Goal: Communication & Community: Share content

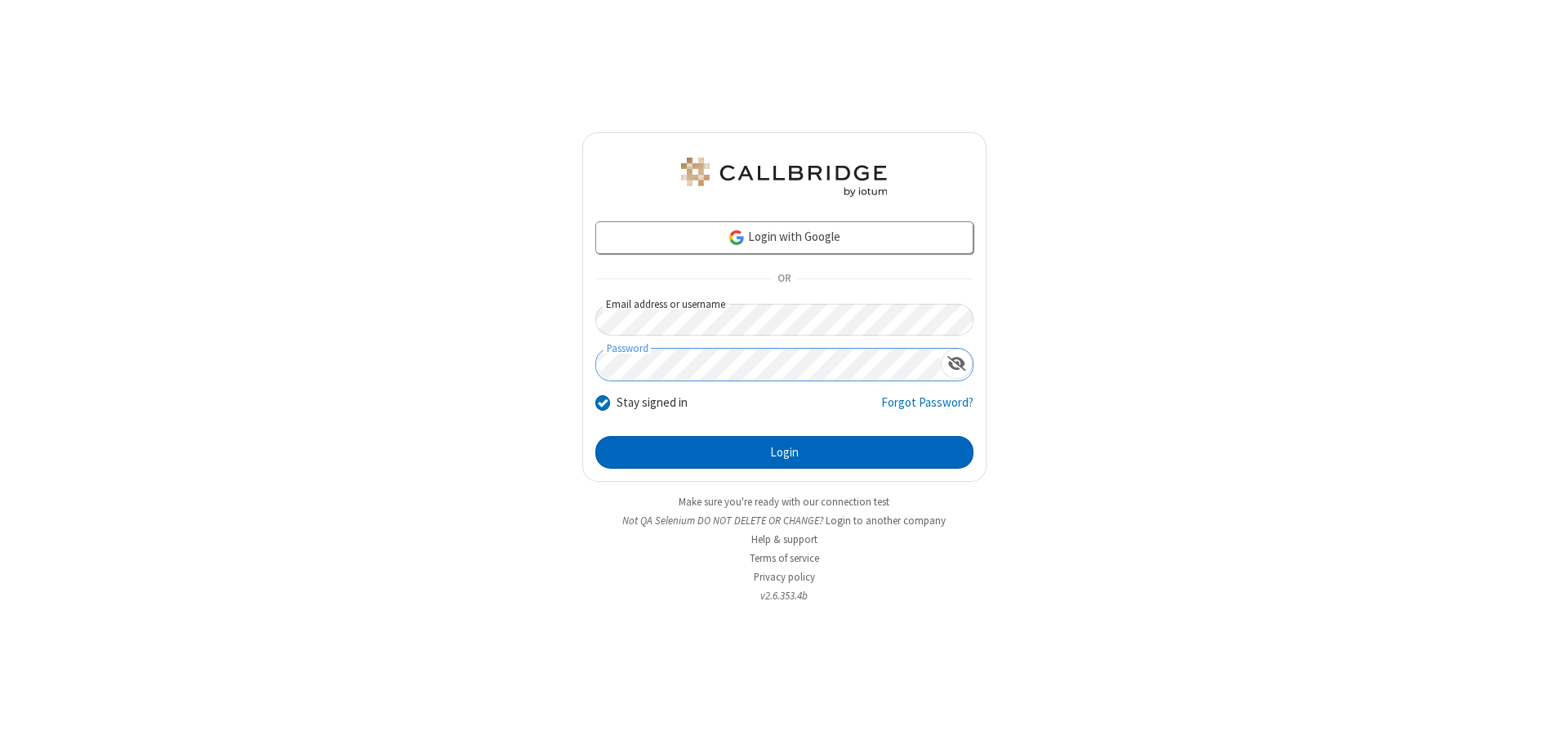
click at [784, 452] on button "Login" at bounding box center [784, 452] width 378 height 33
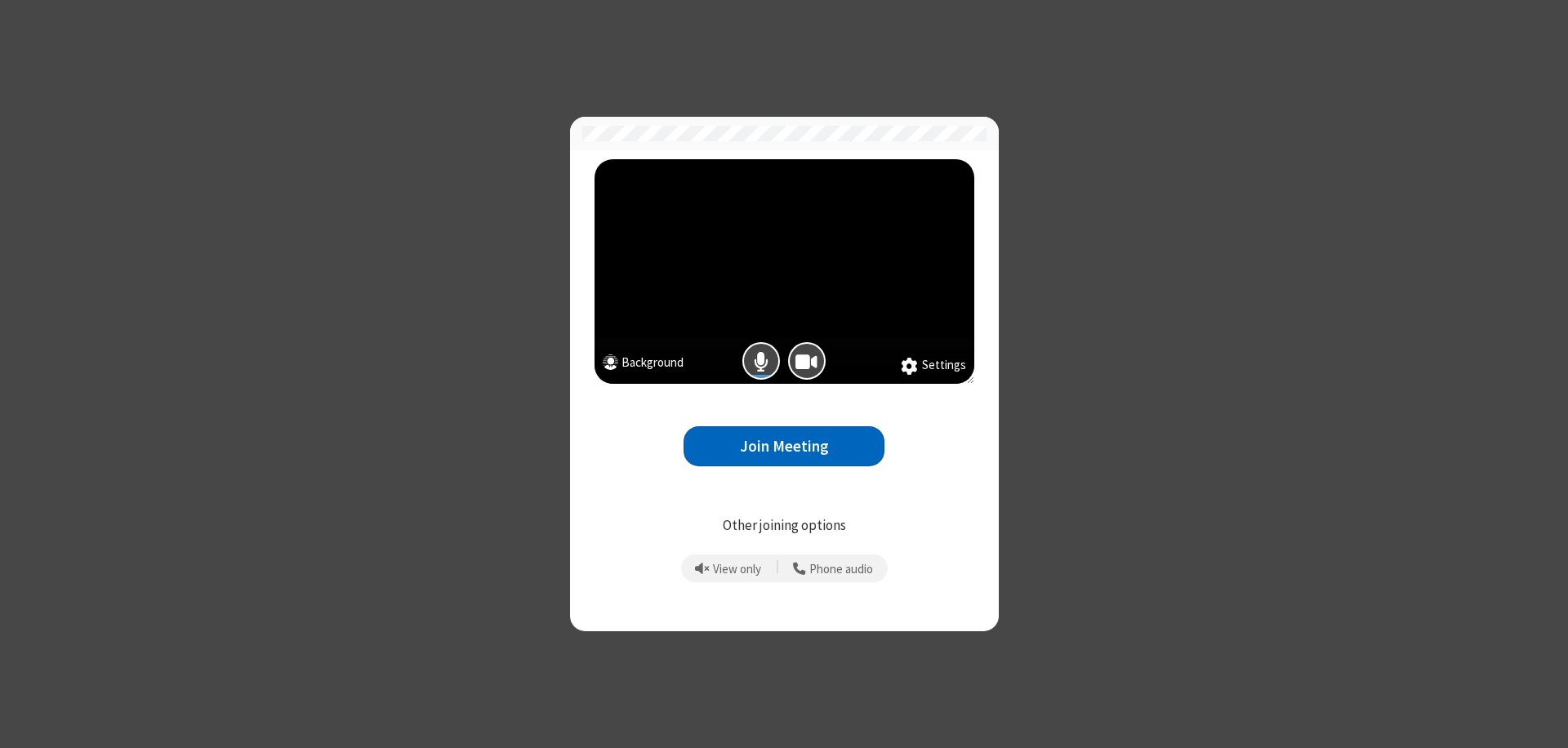
click at [784, 446] on button "Join Meeting" at bounding box center [784, 446] width 201 height 40
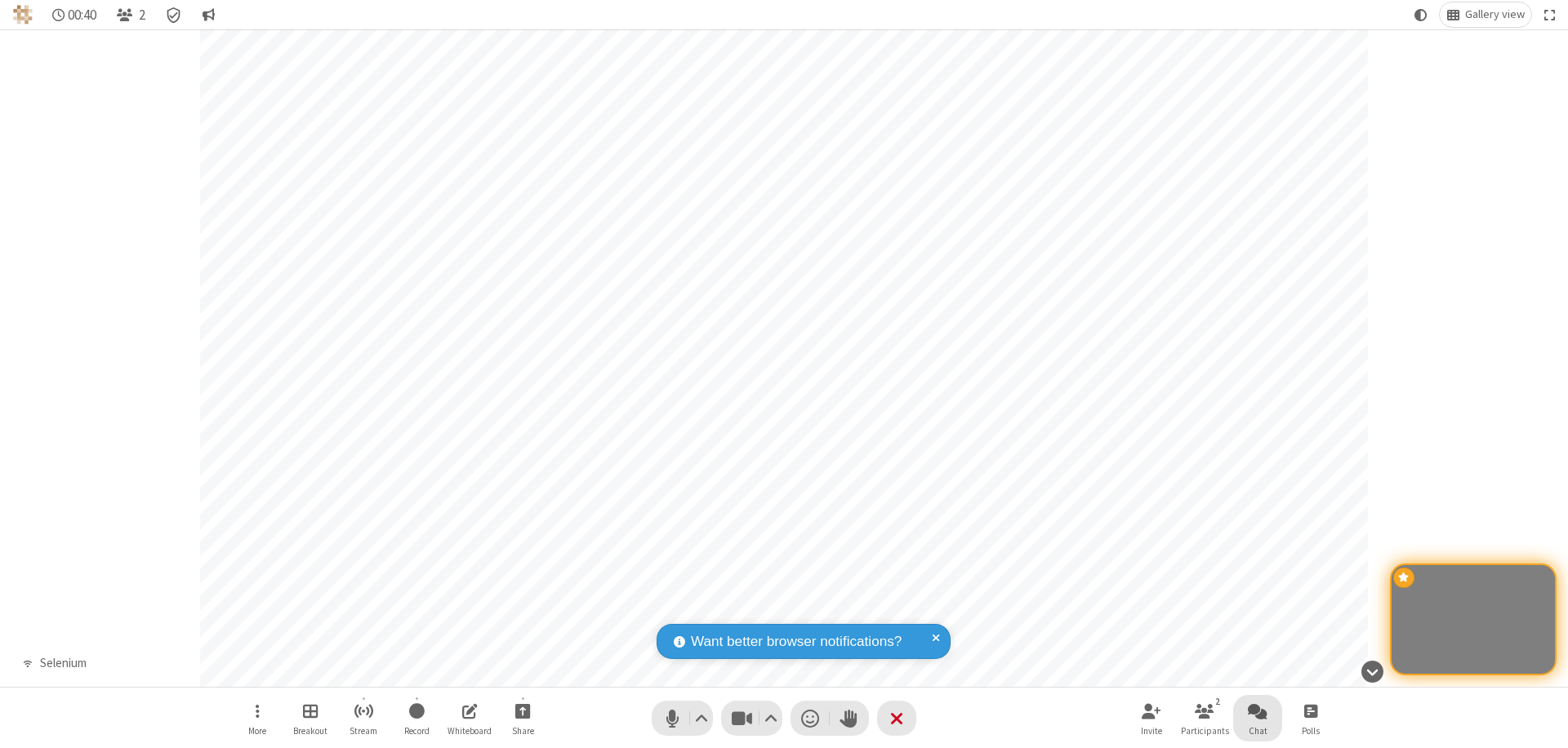
click at [1257, 710] on span "Open chat" at bounding box center [1257, 710] width 20 height 20
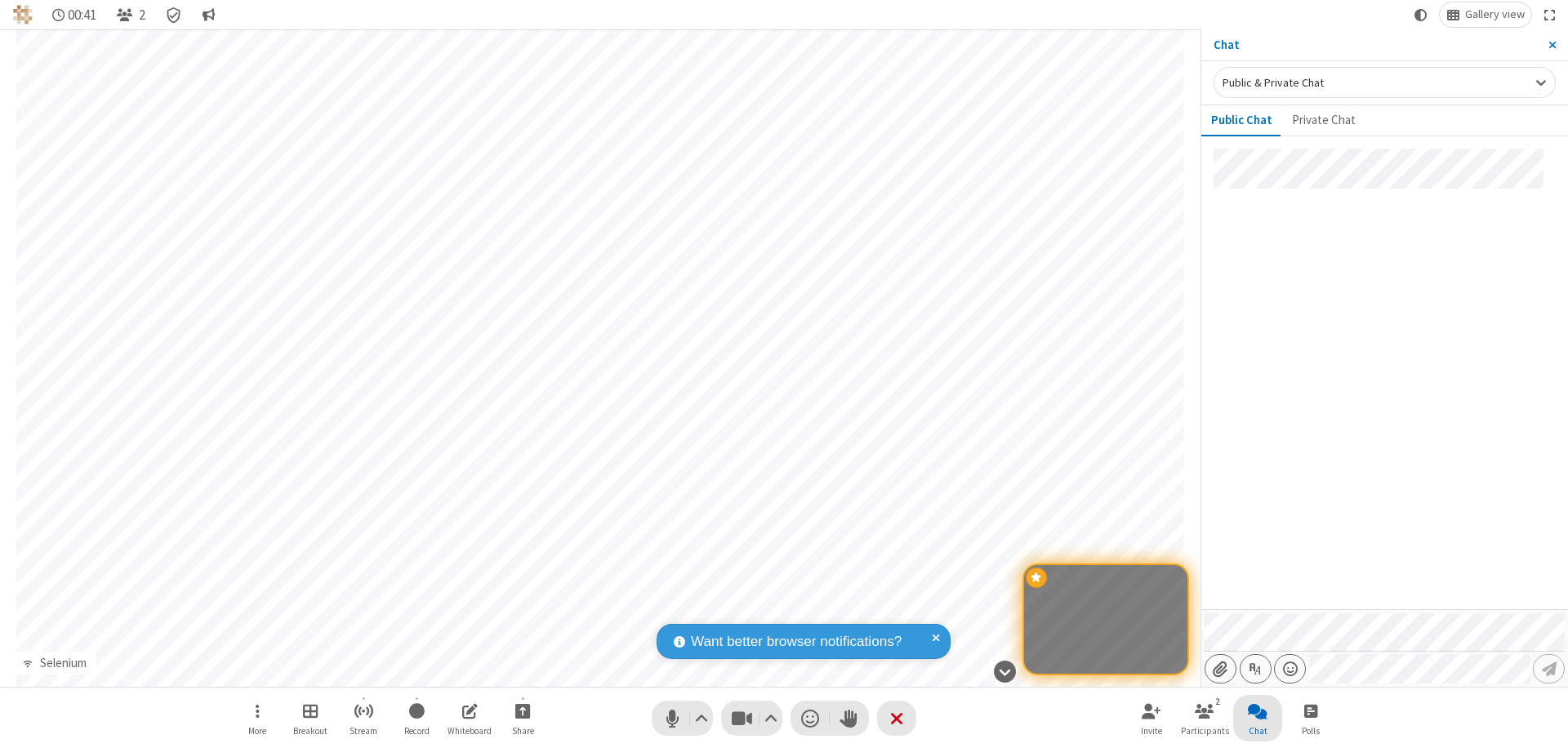
type input "C:\fakepath\doc_test.docx"
